Goal: Check status: Check status

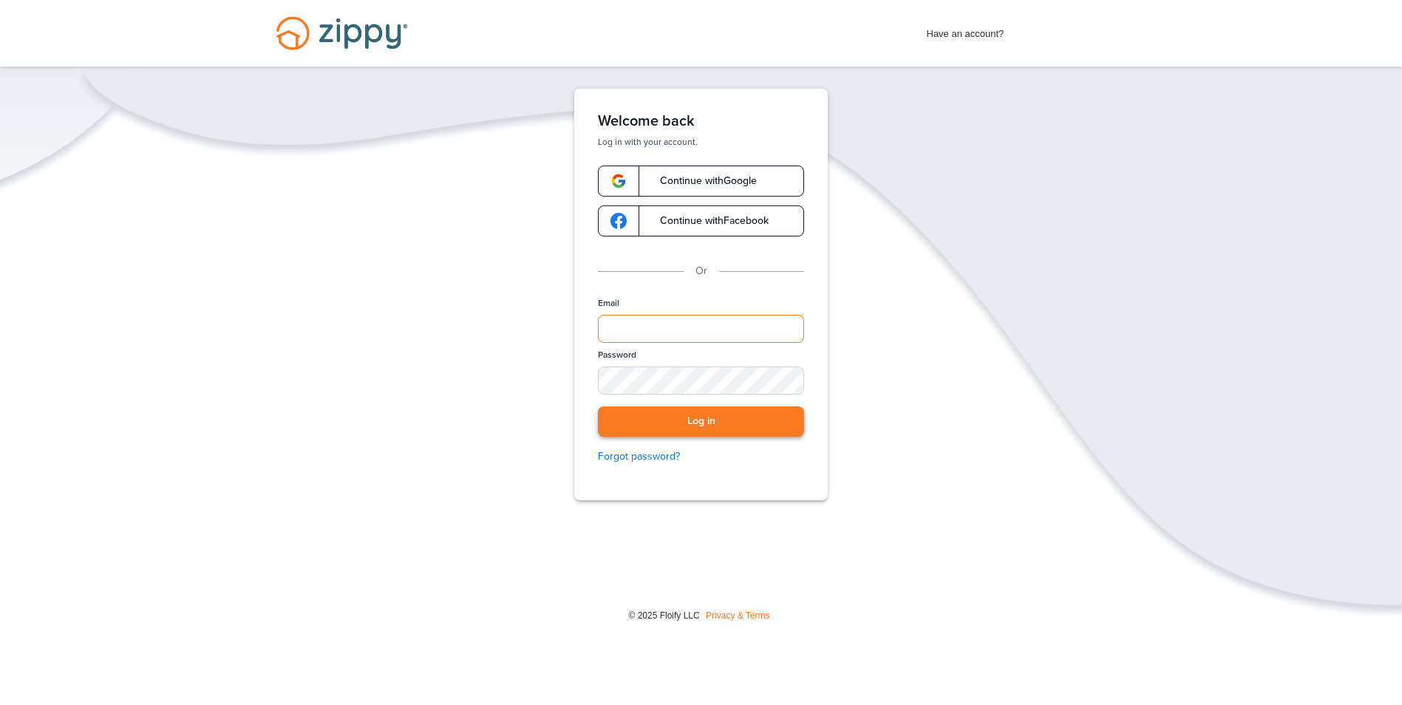
type input "**********"
click at [699, 429] on button "Log in" at bounding box center [701, 421] width 206 height 30
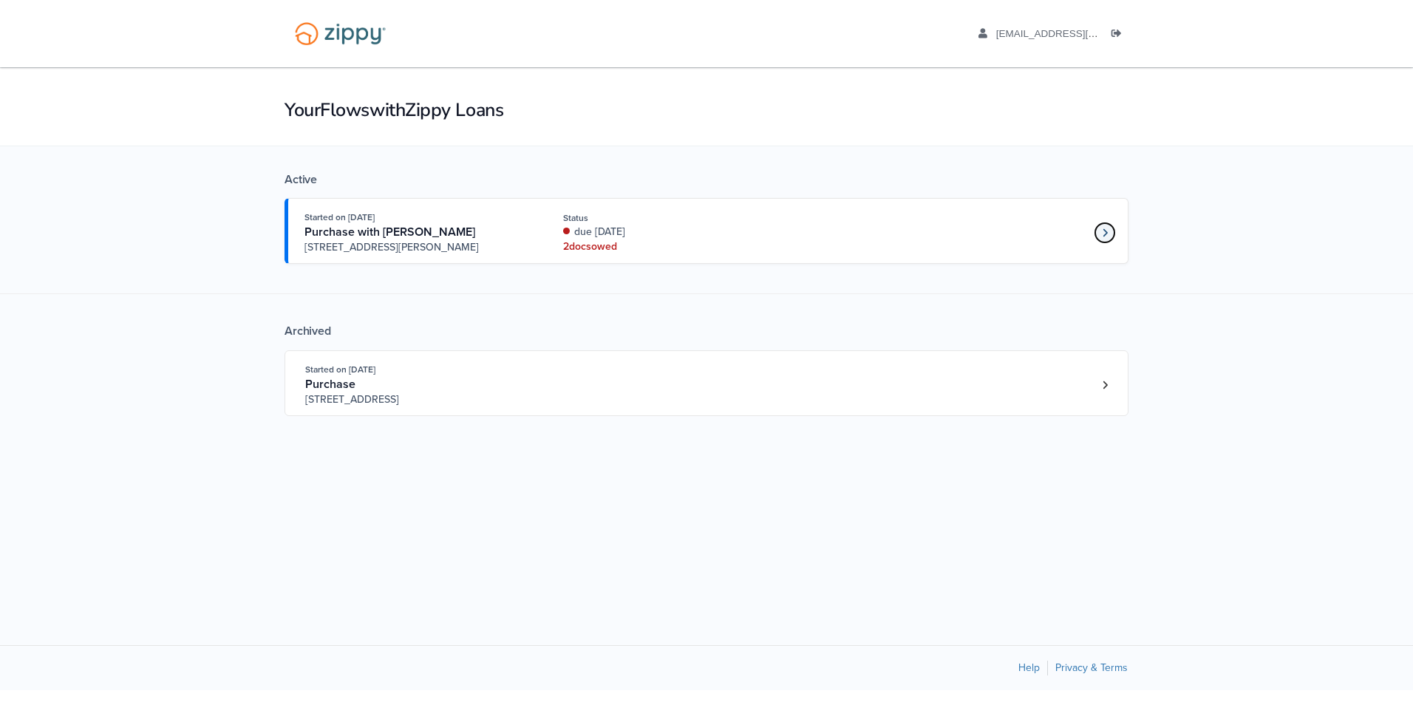
click at [1098, 231] on link "Loan number 4222547" at bounding box center [1105, 233] width 22 height 22
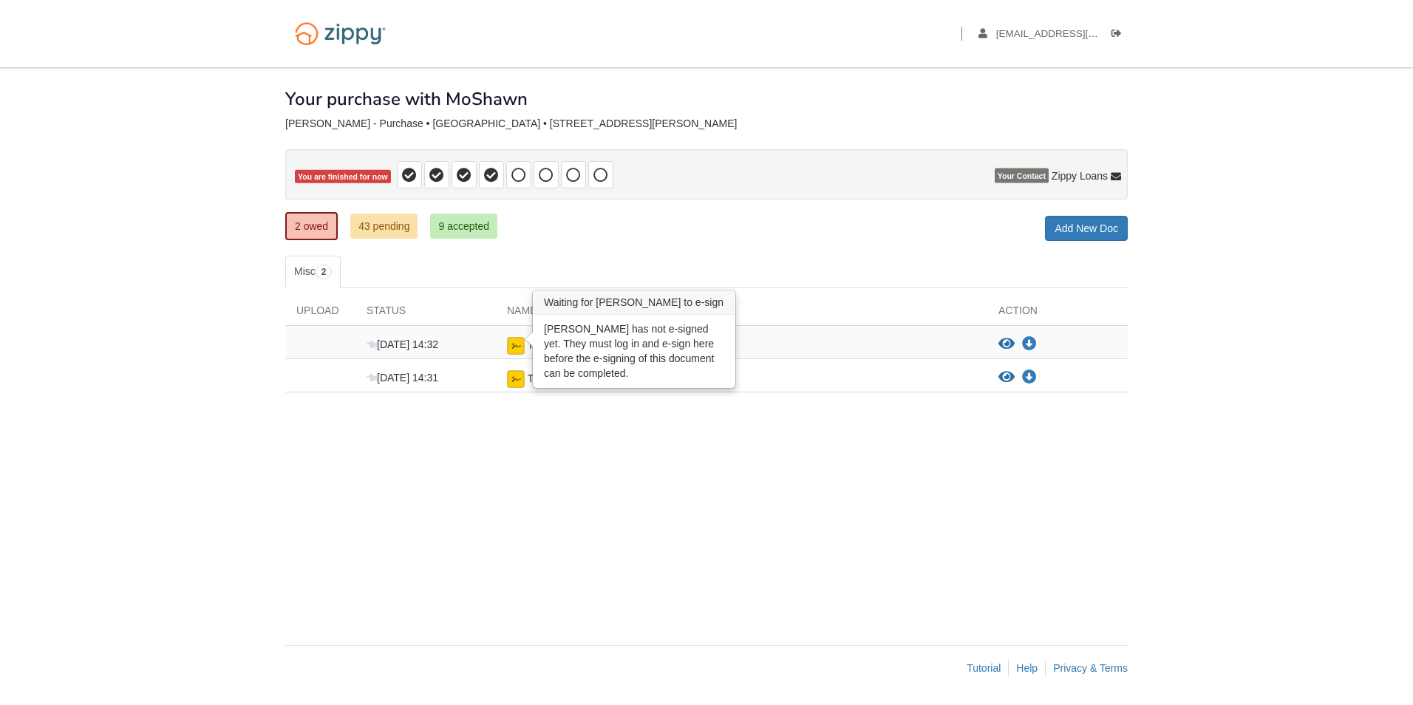
click at [517, 344] on img at bounding box center [516, 346] width 18 height 18
click at [522, 336] on div "Aug 26 14:32 Tax Return 2023 View blank/sample document View blank/sample docum…" at bounding box center [706, 342] width 843 height 33
click at [525, 349] on div "Tax Return 2023" at bounding box center [566, 346] width 140 height 18
click at [517, 344] on img at bounding box center [516, 346] width 18 height 18
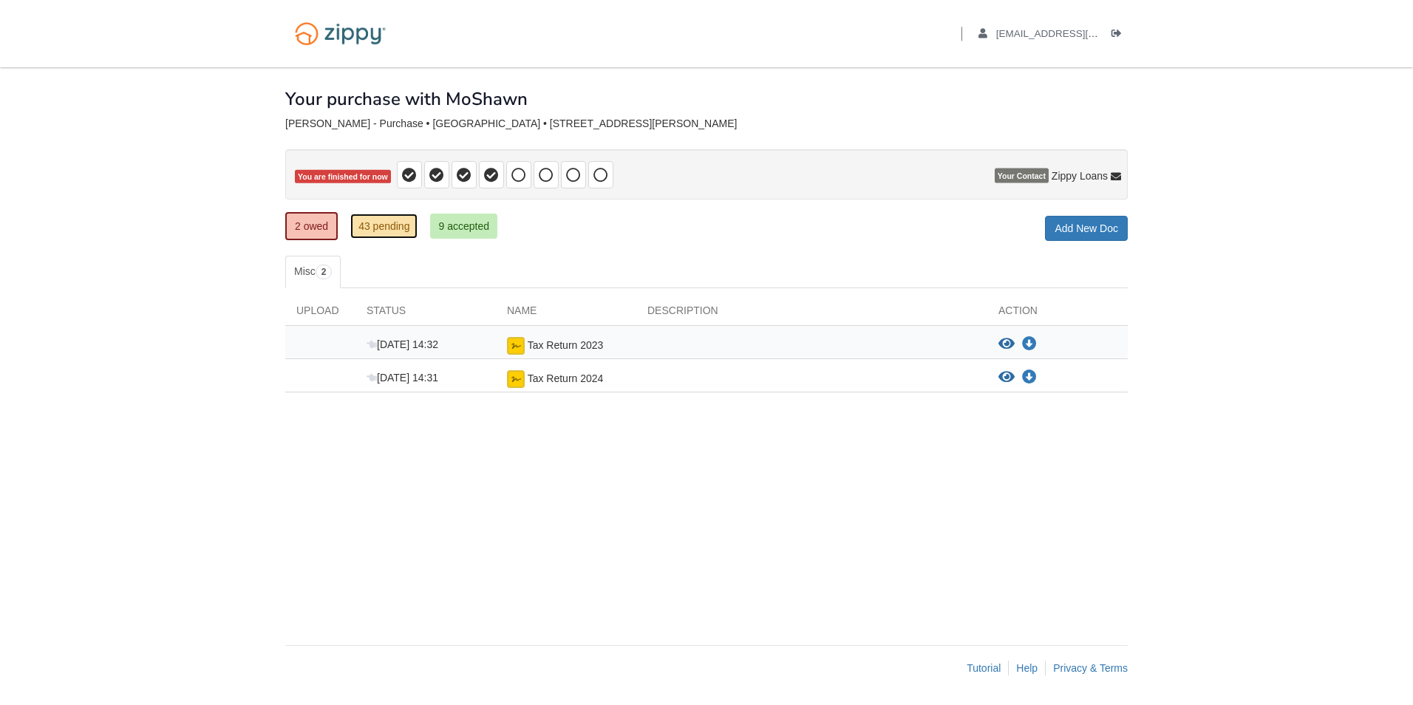
click at [384, 224] on link "43 pending" at bounding box center [383, 226] width 67 height 25
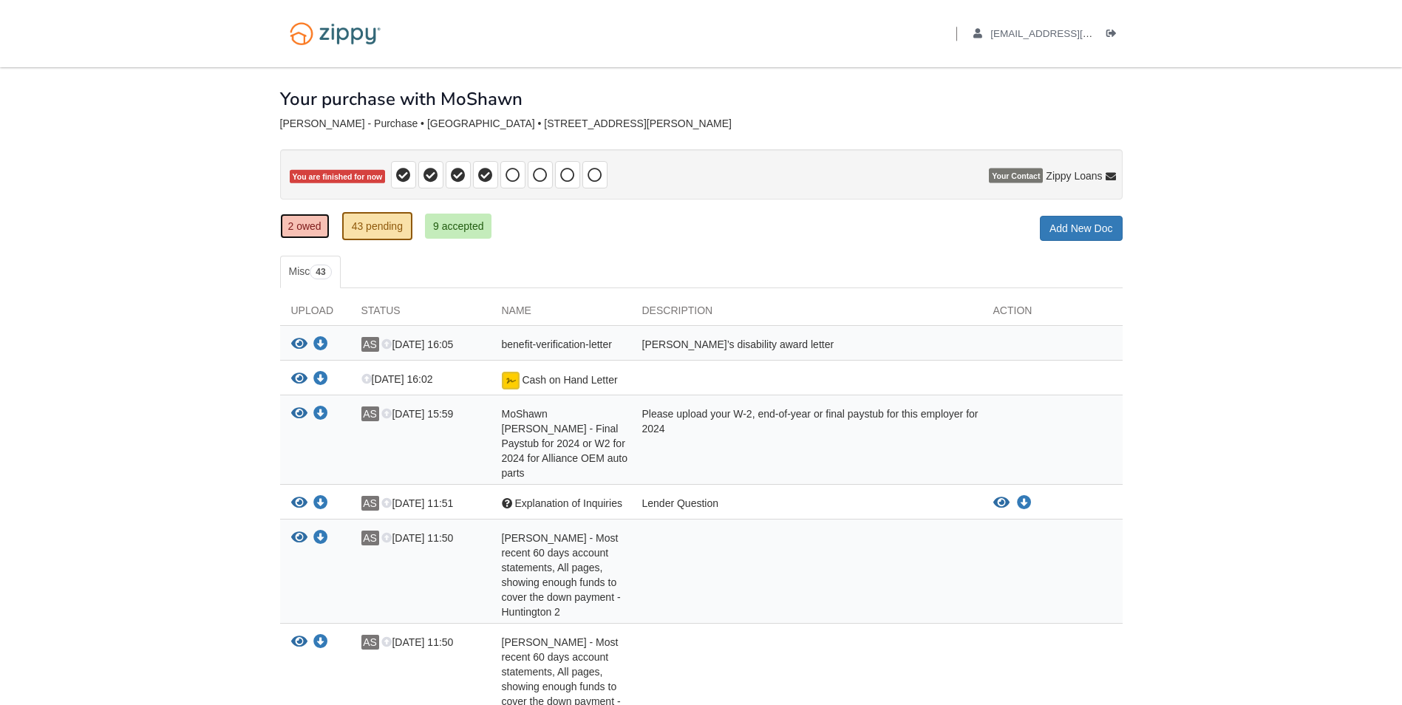
click at [317, 226] on link "2 owed" at bounding box center [305, 226] width 50 height 25
